Goal: Task Accomplishment & Management: Complete application form

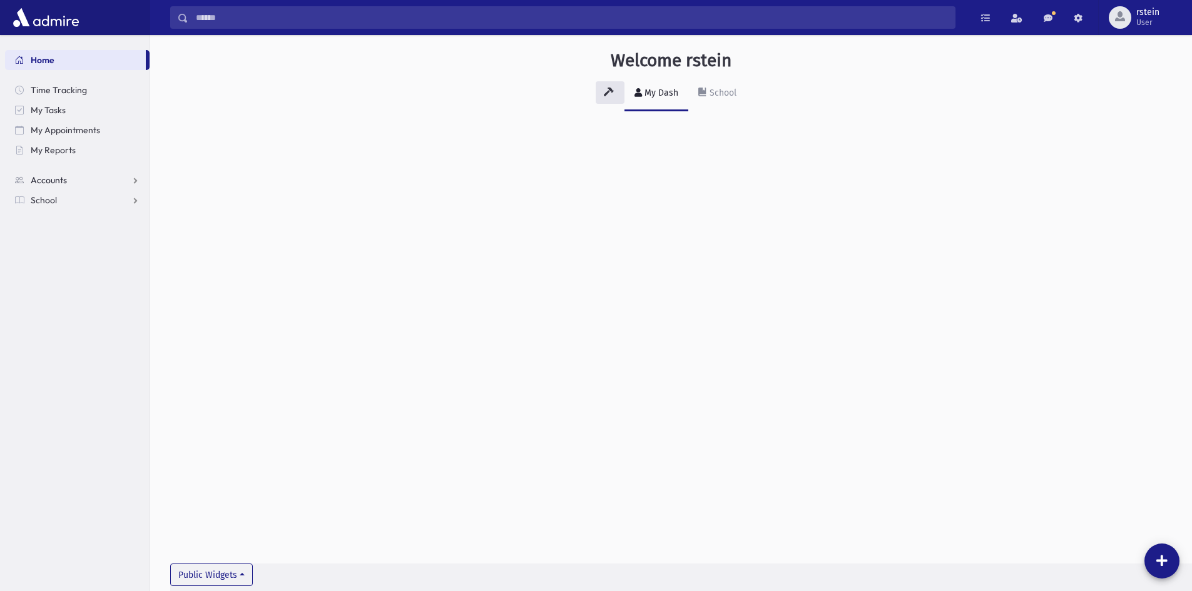
click at [88, 175] on link "Accounts" at bounding box center [77, 180] width 145 height 20
click at [78, 232] on link "School" at bounding box center [77, 240] width 145 height 20
click at [80, 241] on span "Attendance" at bounding box center [61, 240] width 46 height 11
click at [74, 263] on link "Entry" at bounding box center [77, 260] width 145 height 20
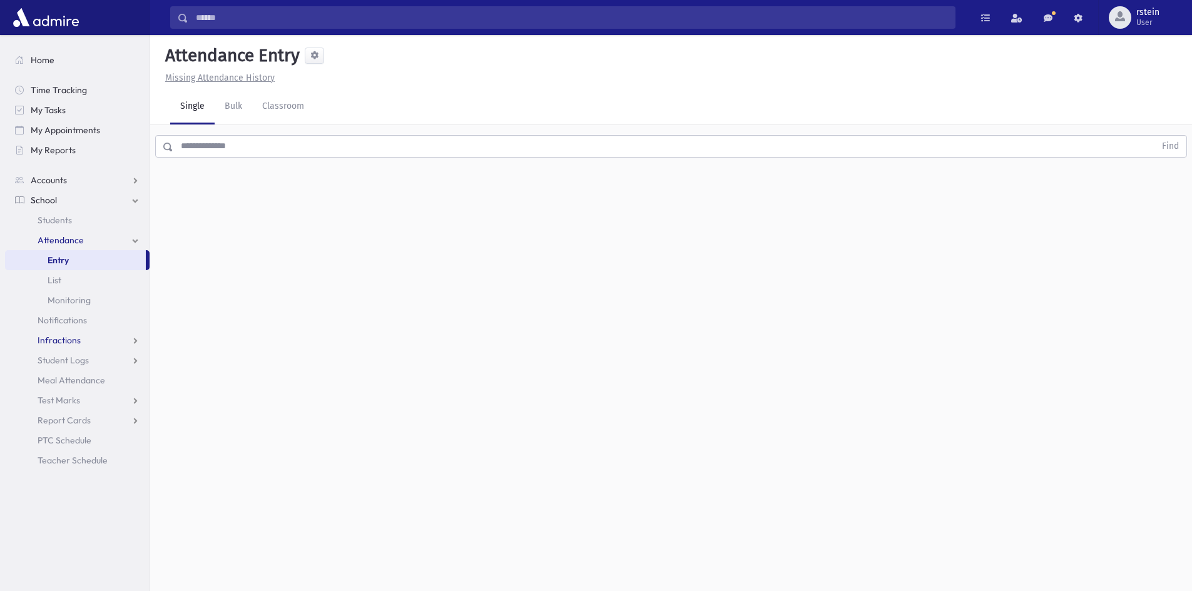
click at [77, 341] on span "Infractions" at bounding box center [59, 340] width 43 height 11
click at [74, 361] on link "Entry" at bounding box center [77, 360] width 145 height 20
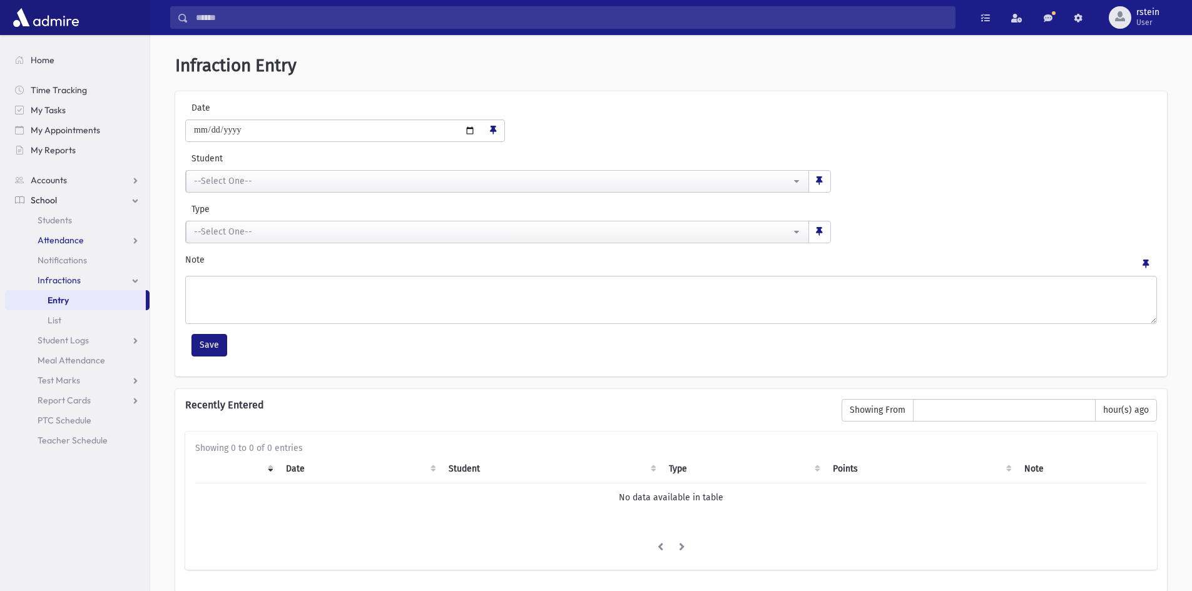
click at [81, 245] on span "Attendance" at bounding box center [61, 240] width 46 height 11
click at [74, 262] on link "Entry" at bounding box center [77, 260] width 145 height 20
